Goal: Information Seeking & Learning: Find specific fact

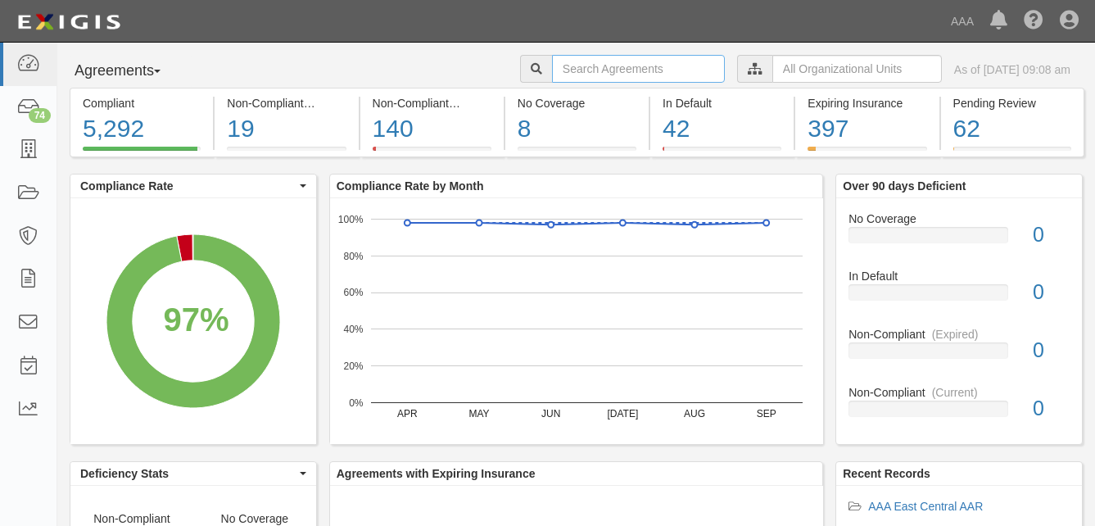
click at [552, 70] on input "text" at bounding box center [638, 69] width 173 height 28
type input "import auto works"
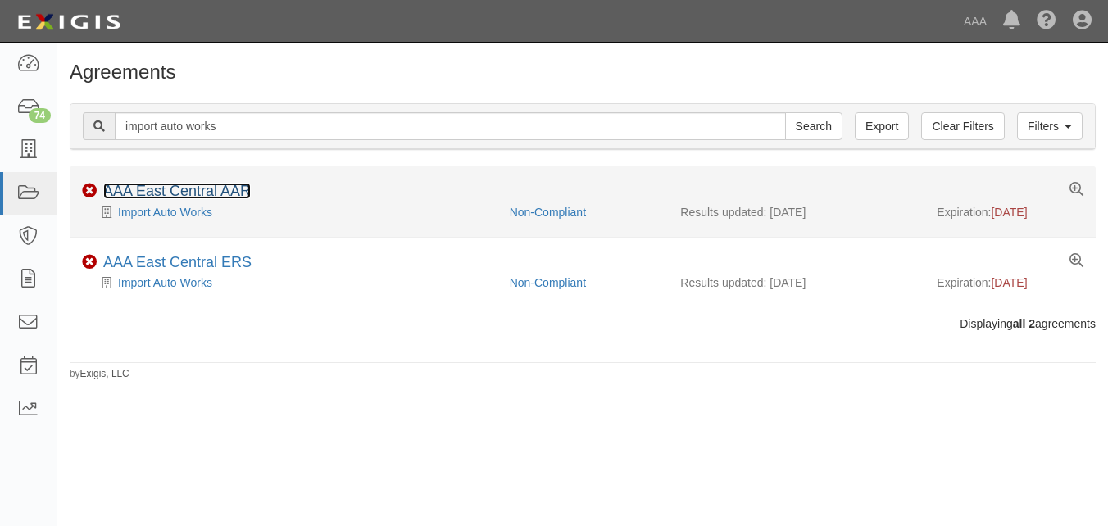
click at [167, 192] on link "AAA East Central AAR" at bounding box center [176, 191] width 147 height 16
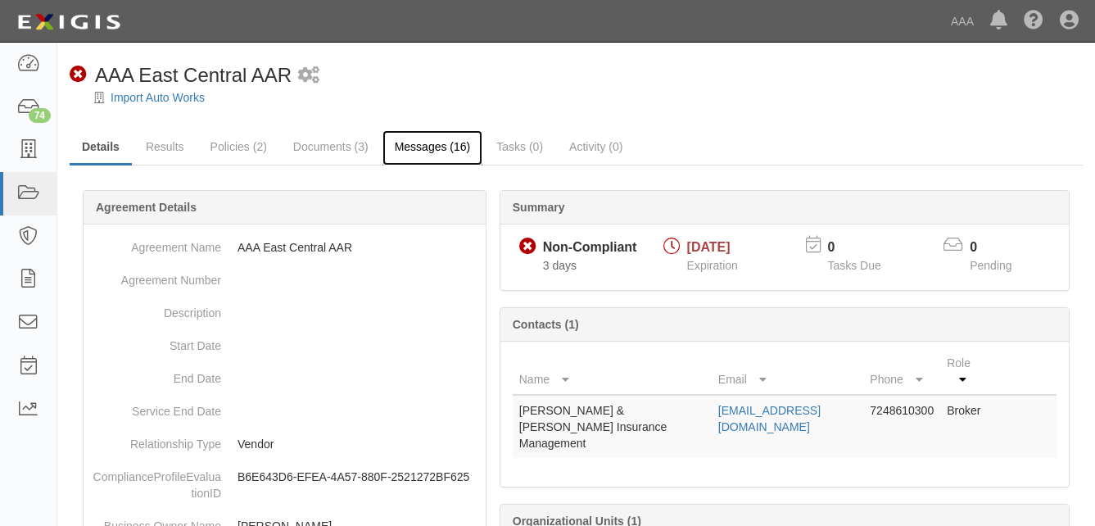
click at [433, 147] on link "Messages (16)" at bounding box center [433, 147] width 101 height 35
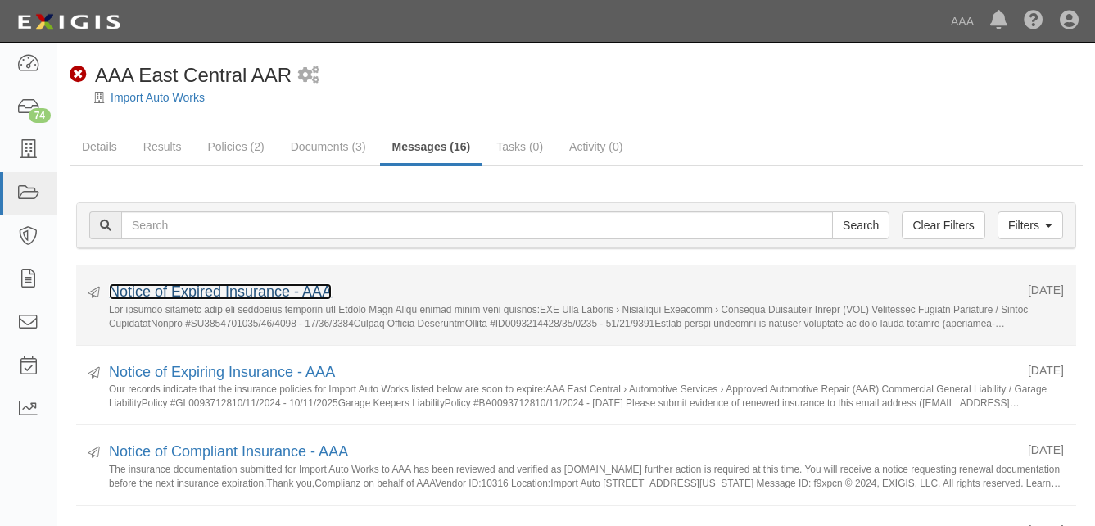
click at [206, 292] on link "Notice of Expired Insurance - AAA" at bounding box center [220, 291] width 223 height 16
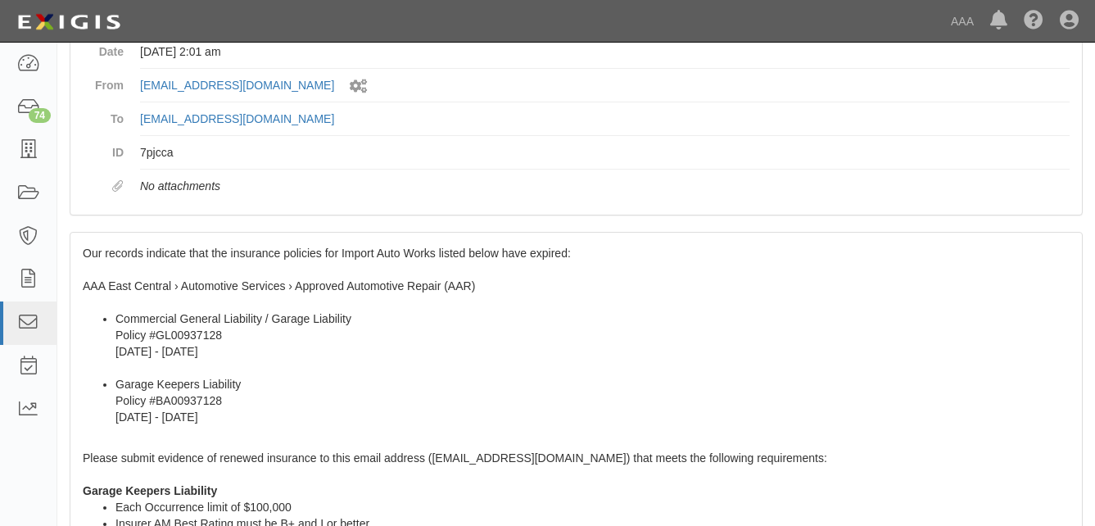
scroll to position [82, 0]
